Goal: Find specific page/section: Find specific page/section

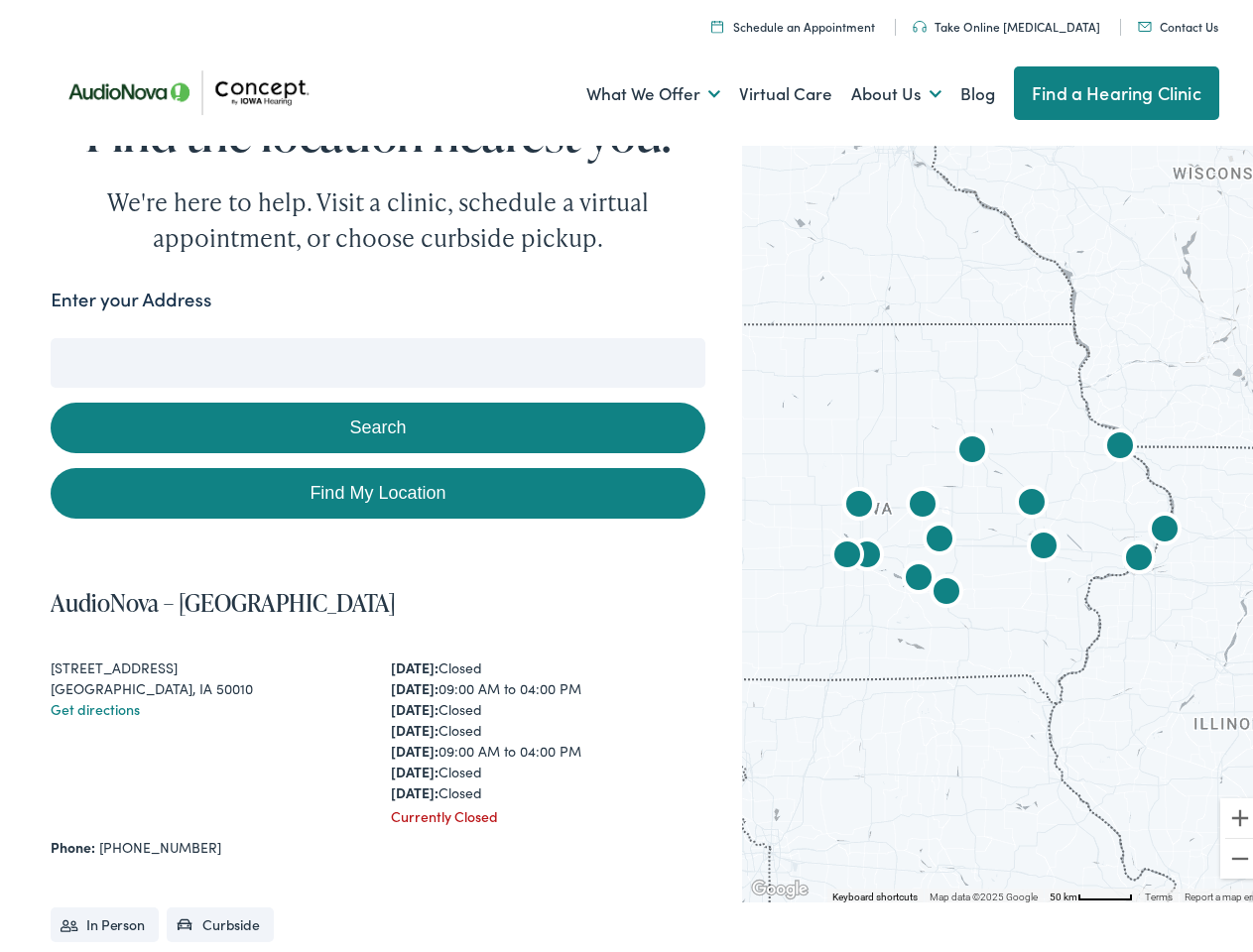
click at [635, 89] on link "What We Offer" at bounding box center [653, 89] width 134 height 74
click at [875, 89] on link "About Us" at bounding box center [896, 89] width 91 height 74
click at [800, 333] on button "Search" at bounding box center [808, 333] width 25 height 25
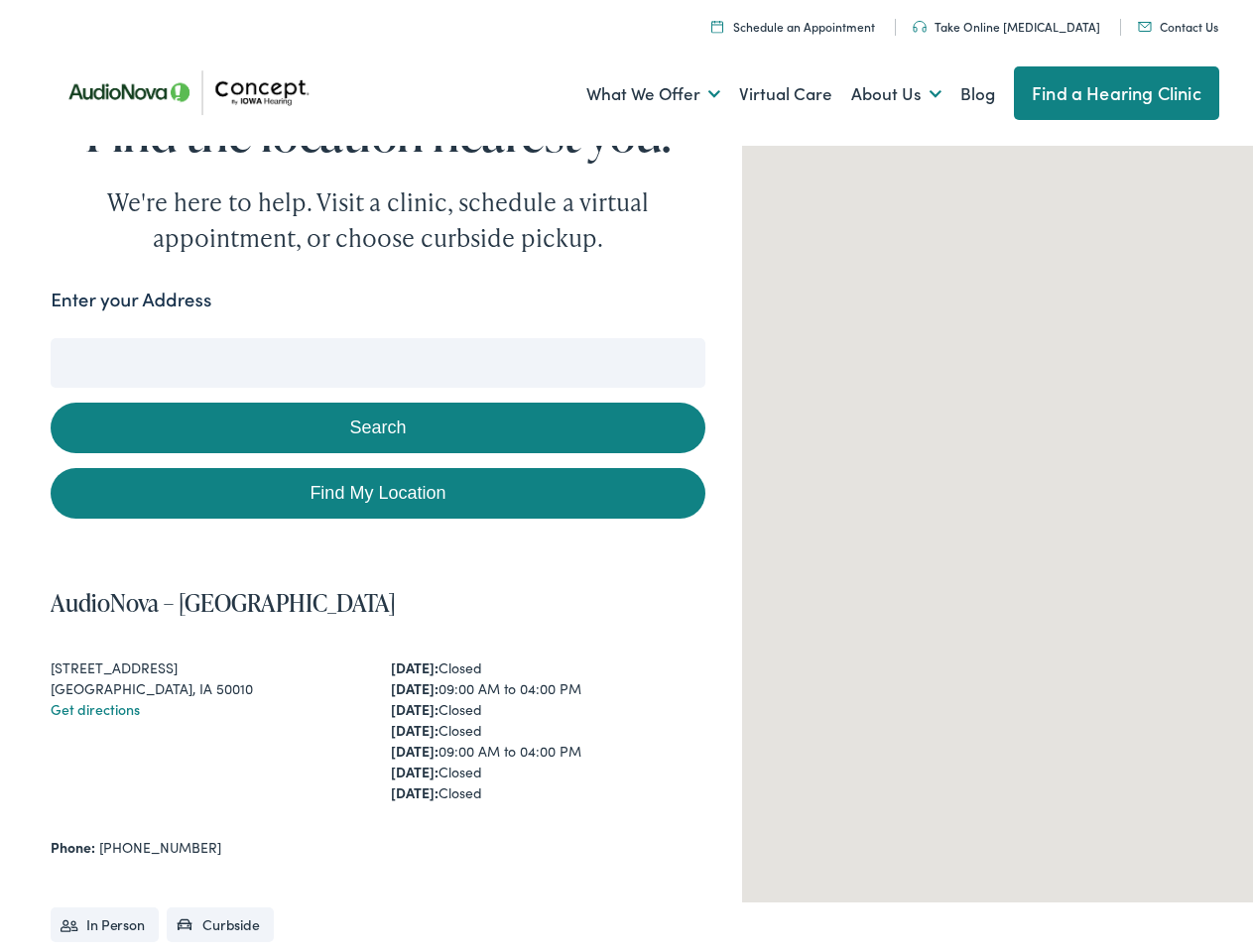
click at [373, 422] on button "Search" at bounding box center [377, 422] width 654 height 51
click at [992, 514] on div at bounding box center [1005, 515] width 527 height 762
